Goal: Check status

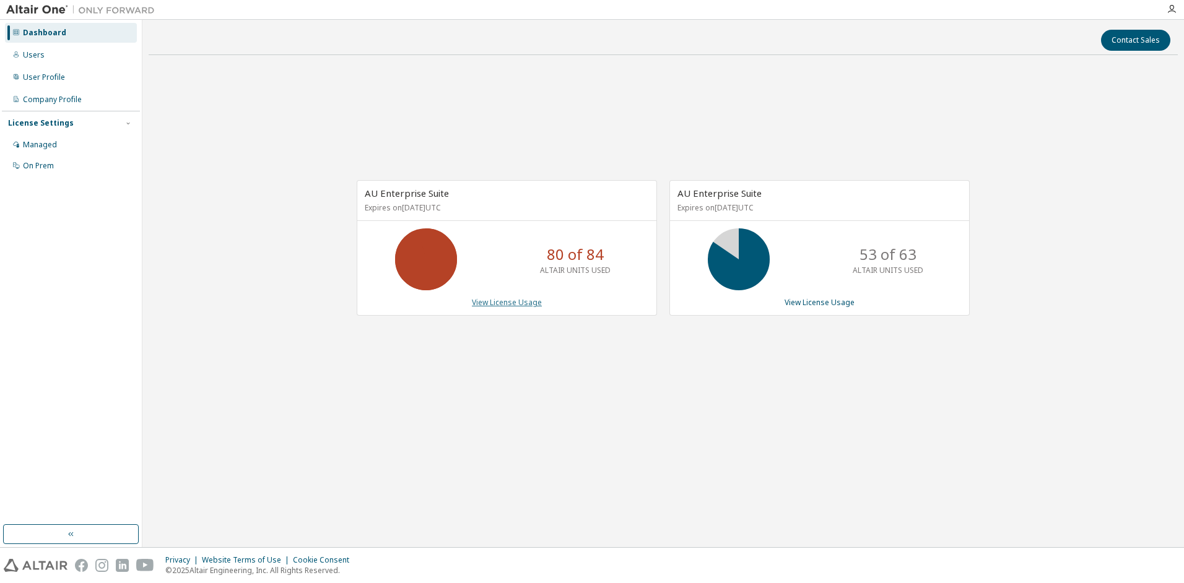
click at [505, 302] on link "View License Usage" at bounding box center [507, 302] width 70 height 11
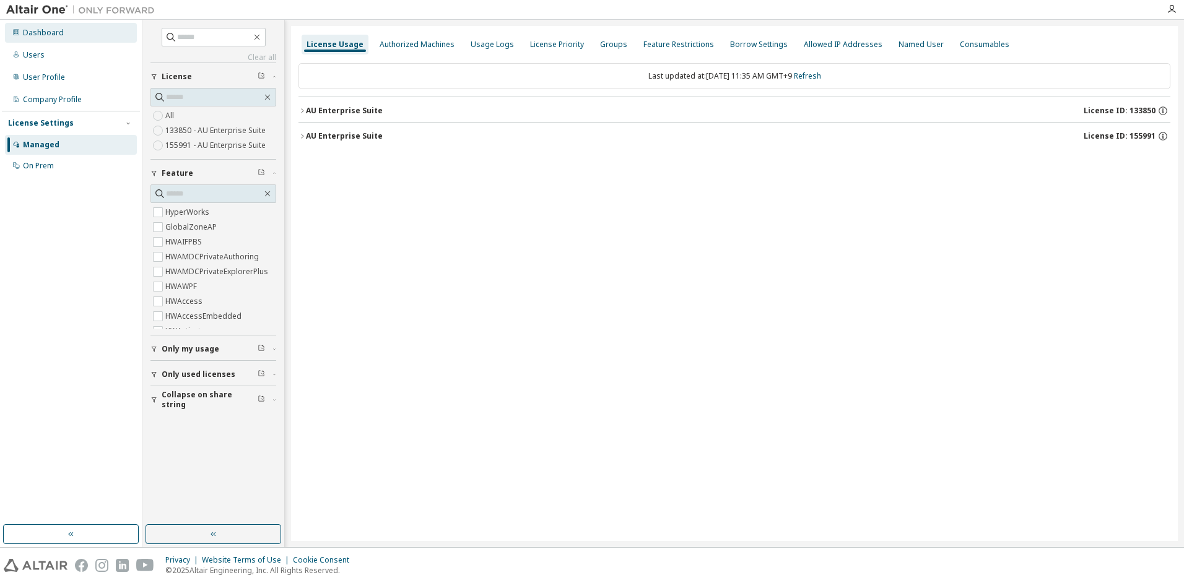
click at [50, 33] on div "Dashboard" at bounding box center [43, 33] width 41 height 10
